Goal: Task Accomplishment & Management: Manage account settings

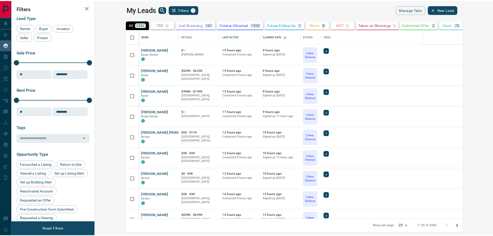
scroll to position [186, 395]
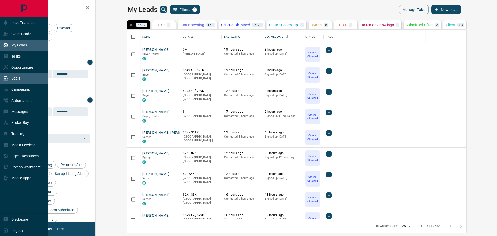
click at [18, 80] on p "Deals" at bounding box center [15, 78] width 9 height 4
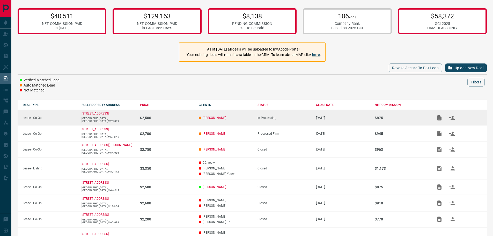
click at [130, 122] on p "[GEOGRAPHIC_DATA],[GEOGRAPHIC_DATA],M2N-0E9" at bounding box center [109, 120] width 54 height 6
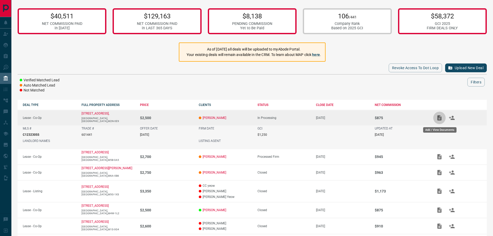
click at [439, 120] on icon "Add / View Documents" at bounding box center [439, 117] width 4 height 5
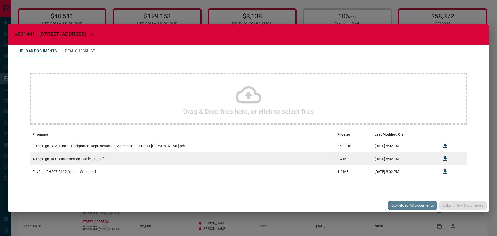
click at [405, 208] on button "Download All Documents" at bounding box center [412, 205] width 49 height 9
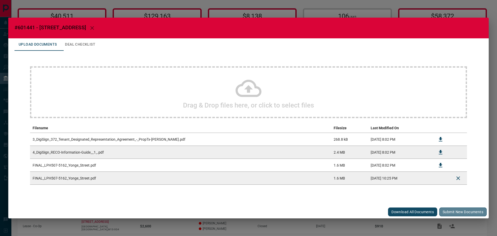
click at [461, 212] on button "Submit new documents" at bounding box center [462, 211] width 47 height 9
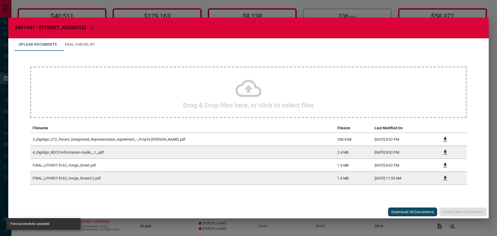
click at [215, 5] on div "#601441 - [STREET_ADDRESS] Upload Documents Deal Checklist Drag & Drop files he…" at bounding box center [248, 118] width 497 height 236
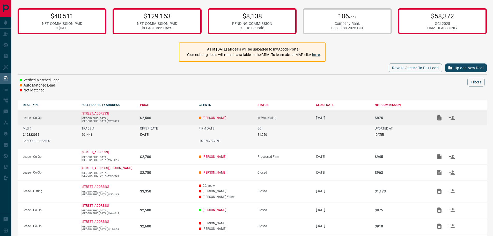
click at [439, 120] on icon "Add / View Documents" at bounding box center [439, 117] width 4 height 5
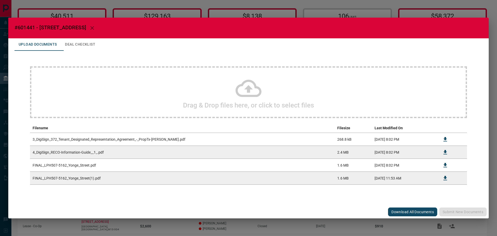
click at [208, 20] on h2 "#601441 - [STREET_ADDRESS]" at bounding box center [248, 28] width 480 height 21
click at [223, 12] on div "#601441 - [STREET_ADDRESS] Upload Documents Deal Checklist Drag & Drop files he…" at bounding box center [248, 118] width 497 height 236
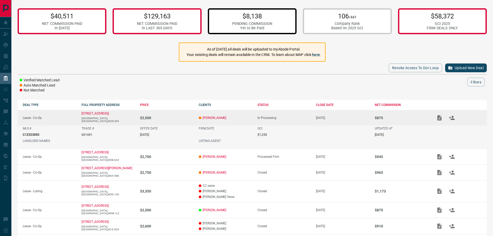
click at [251, 16] on p "$8,138" at bounding box center [252, 16] width 40 height 8
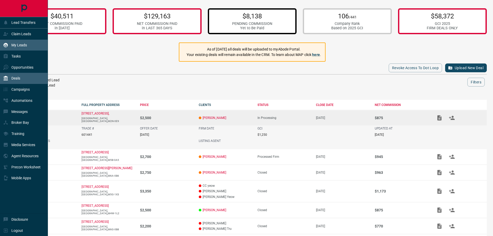
click at [17, 49] on div "My Leads" at bounding box center [15, 45] width 24 height 9
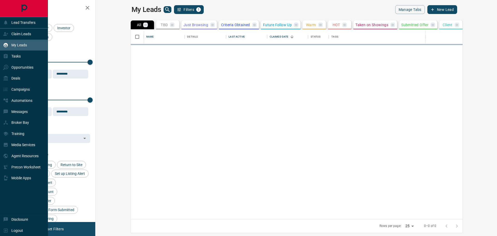
scroll to position [186, 395]
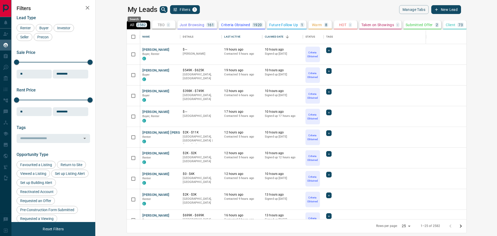
click at [161, 10] on icon "search button" at bounding box center [163, 9] width 4 height 4
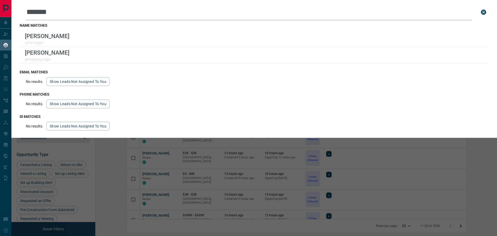
type input "*******"
click at [376, 162] on div "Leads Search Bar ******* Search for a lead by name, email, phone, or id name ma…" at bounding box center [259, 118] width 497 height 236
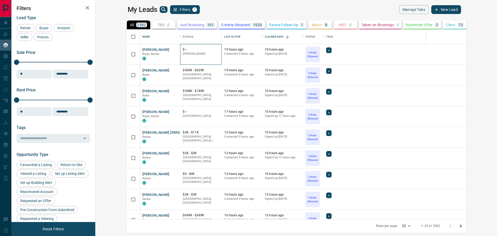
click at [183, 49] on p "$---" at bounding box center [201, 49] width 36 height 4
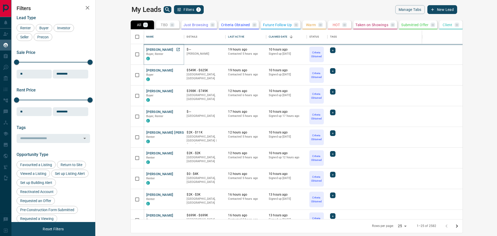
click at [146, 48] on button "[PERSON_NAME]" at bounding box center [159, 49] width 27 height 5
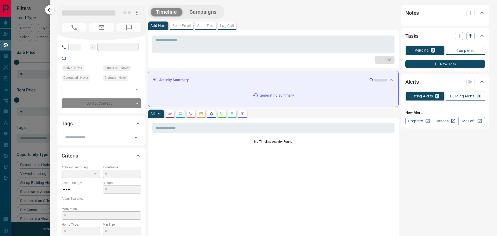
type input "**"
type input "**********"
type input "*"
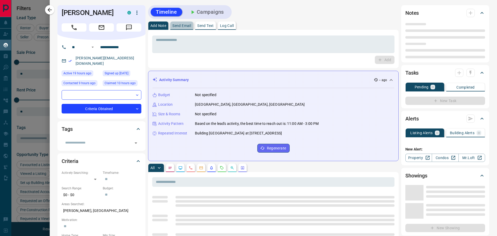
click at [186, 24] on p "Send Email" at bounding box center [181, 26] width 19 height 4
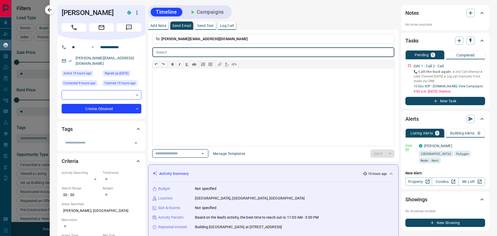
click at [204, 154] on icon "Open" at bounding box center [202, 153] width 3 height 1
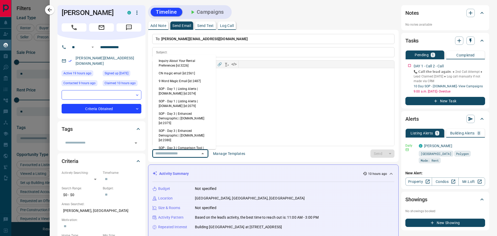
click at [171, 62] on li "Inquiry About Your Rental Preferences [id:3226]" at bounding box center [183, 63] width 63 height 12
type input "**********"
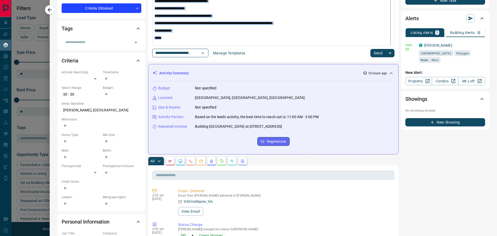
scroll to position [104, 0]
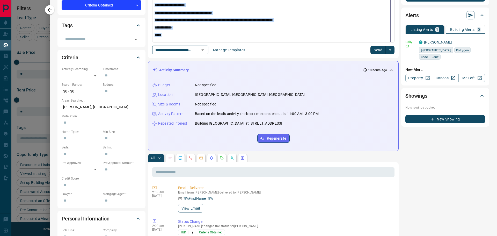
drag, startPoint x: 155, startPoint y: 75, endPoint x: 272, endPoint y: 37, distance: 122.7
click at [272, 37] on div "**********" at bounding box center [271, 4] width 238 height 78
copy div "**********"
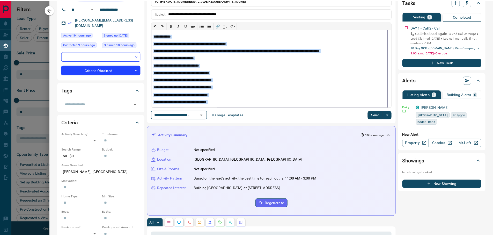
scroll to position [0, 0]
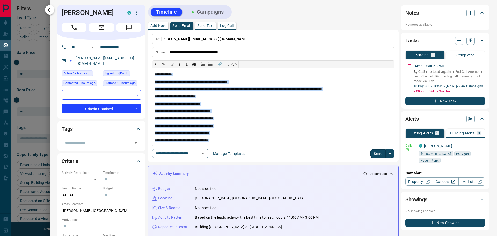
click at [48, 9] on icon "button" at bounding box center [50, 10] width 6 height 6
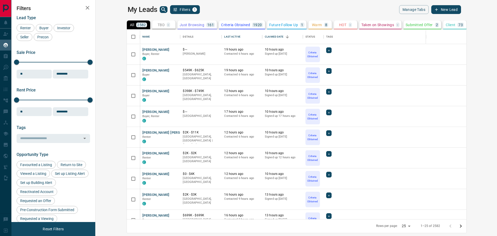
drag, startPoint x: 397, startPoint y: 29, endPoint x: 389, endPoint y: 26, distance: 8.5
click at [397, 29] on div "Name Details Last Active Claimed Date Status Tags [PERSON_NAME] Buyer, Renter C…" at bounding box center [297, 131] width 340 height 204
click at [405, 26] on p "Submitted Offer" at bounding box center [418, 25] width 27 height 4
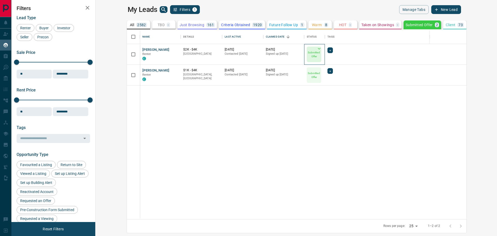
click at [307, 58] on p "Submitted Offer" at bounding box center [313, 54] width 13 height 8
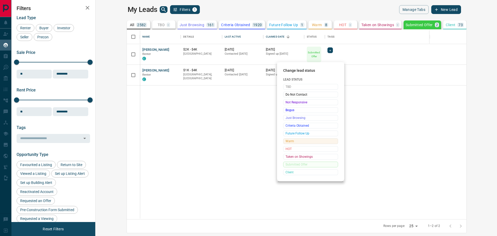
click at [290, 140] on span "Warm" at bounding box center [310, 140] width 50 height 5
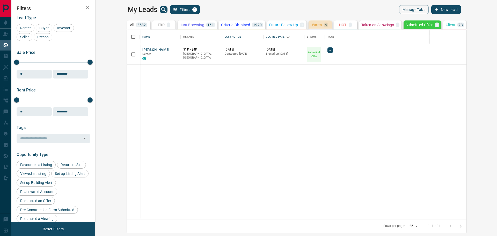
click at [312, 26] on div "Warm 9" at bounding box center [320, 25] width 16 height 5
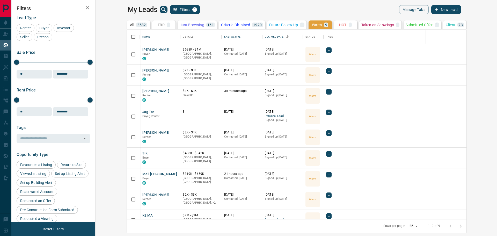
click at [130, 24] on p "All" at bounding box center [132, 25] width 4 height 4
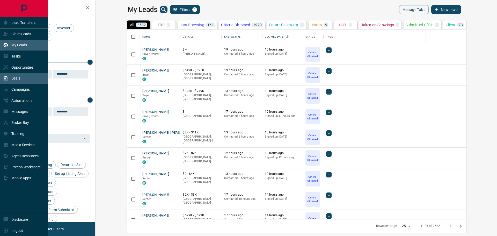
click at [25, 84] on div "Deals" at bounding box center [24, 78] width 48 height 11
